Goal: Task Accomplishment & Management: Manage account settings

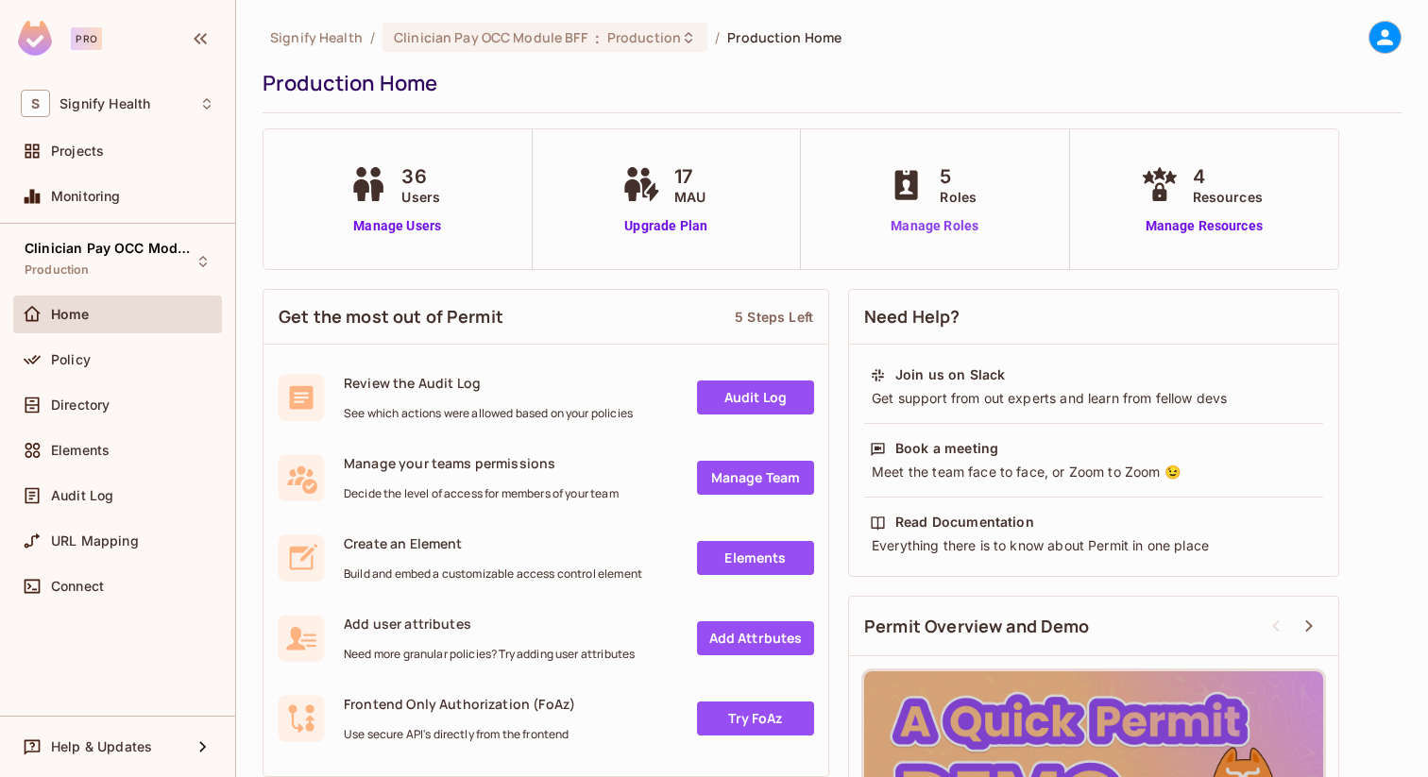
click at [910, 234] on link "Manage Roles" at bounding box center [934, 226] width 103 height 20
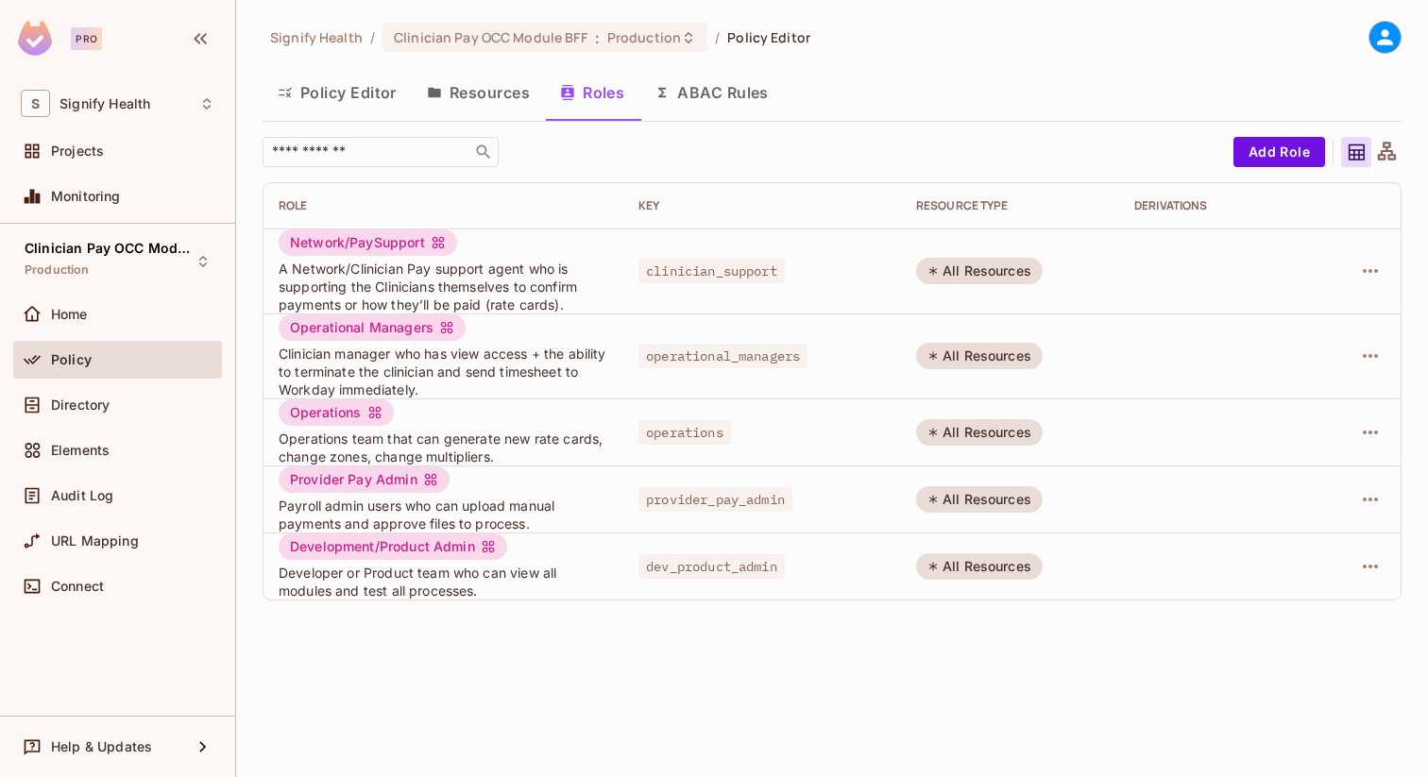
click at [1090, 60] on div "Signify Health / Clinician Pay OCC Module BFF : Production / Policy Editor Poli…" at bounding box center [832, 318] width 1139 height 595
